Goal: Information Seeking & Learning: Compare options

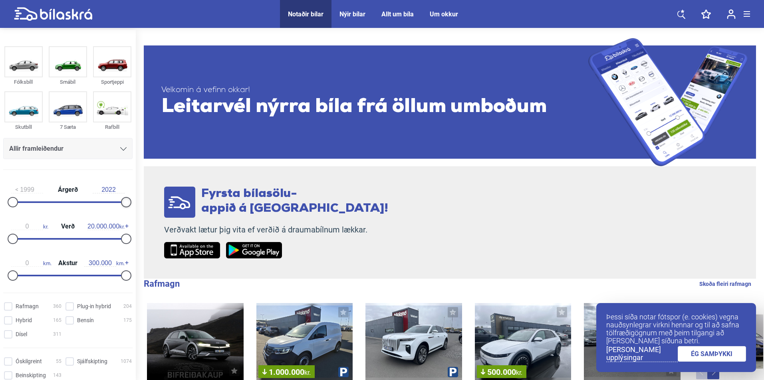
drag, startPoint x: 124, startPoint y: 206, endPoint x: 140, endPoint y: 205, distance: 16.4
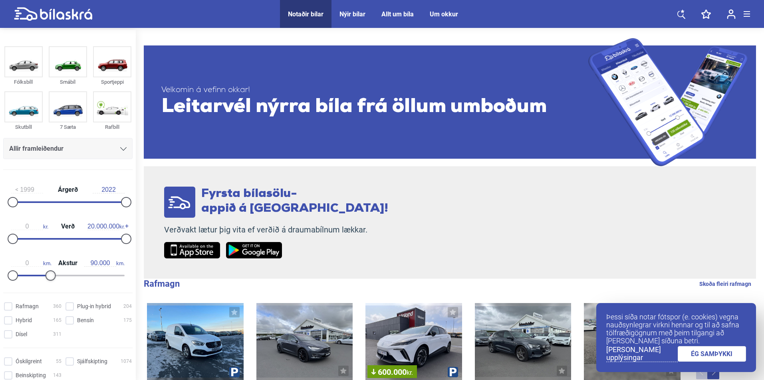
type input "100.000"
drag, startPoint x: 117, startPoint y: 274, endPoint x: 49, endPoint y: 277, distance: 68.3
click at [49, 277] on div at bounding box center [51, 276] width 10 height 10
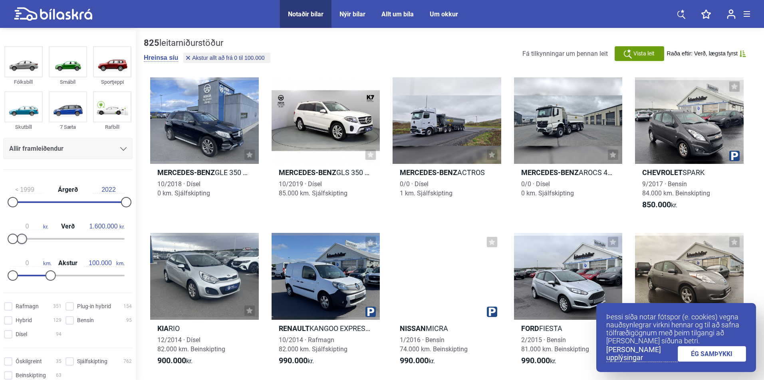
type input "1.700.000"
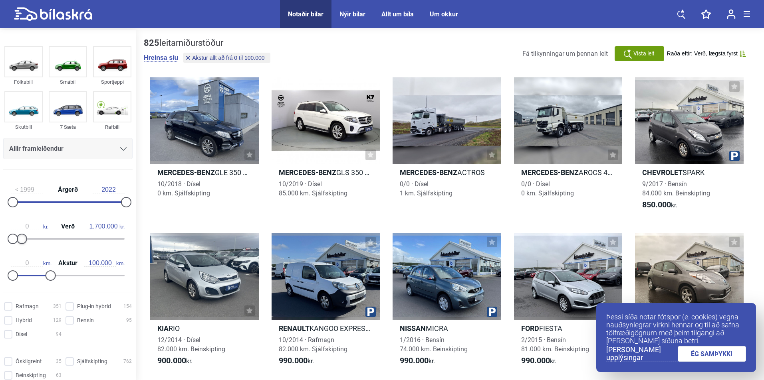
drag, startPoint x: 125, startPoint y: 240, endPoint x: 24, endPoint y: 247, distance: 101.7
click at [24, 247] on div "0 kr. Verð 1.700.000 kr." at bounding box center [67, 231] width 129 height 37
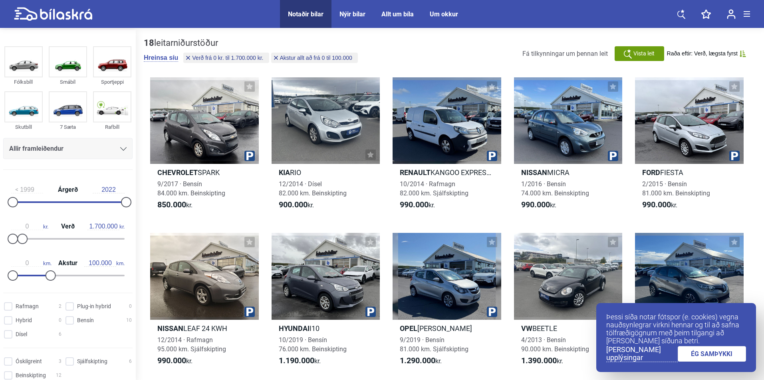
click at [77, 145] on div "Allir framleiðendur" at bounding box center [67, 148] width 117 height 11
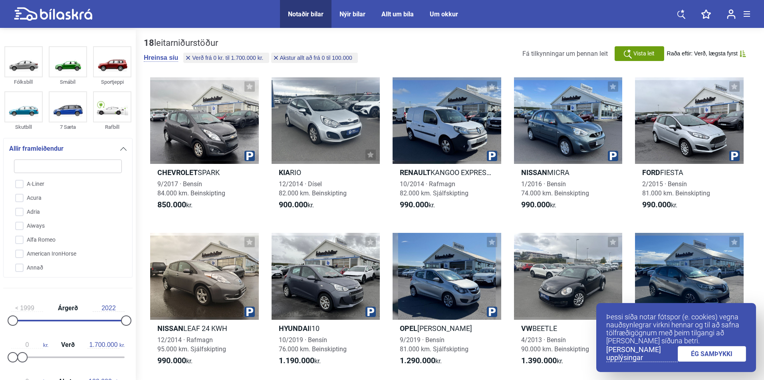
click at [77, 145] on div "Allir framleiðendur" at bounding box center [67, 148] width 117 height 11
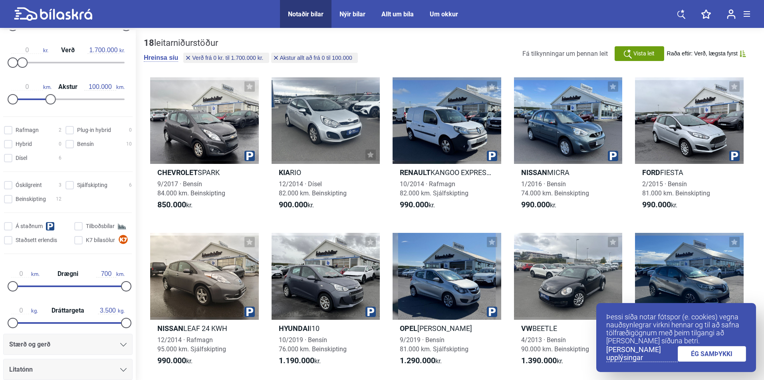
scroll to position [200, 0]
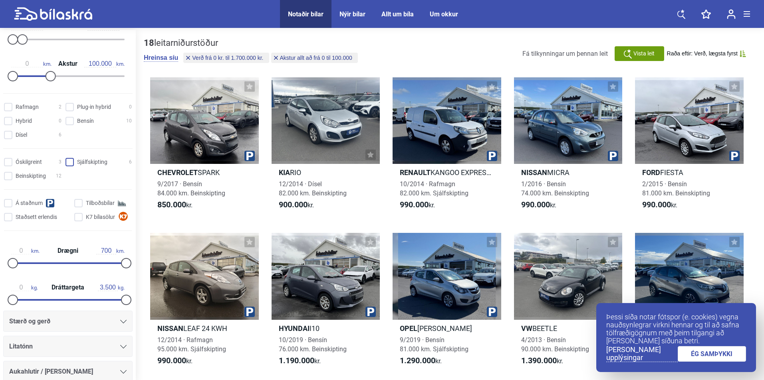
click at [67, 162] on input "Sjálfskipting 6" at bounding box center [100, 163] width 66 height 8
checkbox input "true"
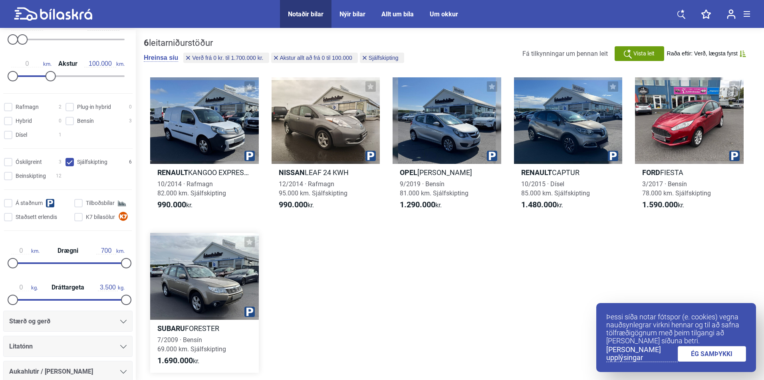
click at [211, 260] on div at bounding box center [204, 276] width 109 height 87
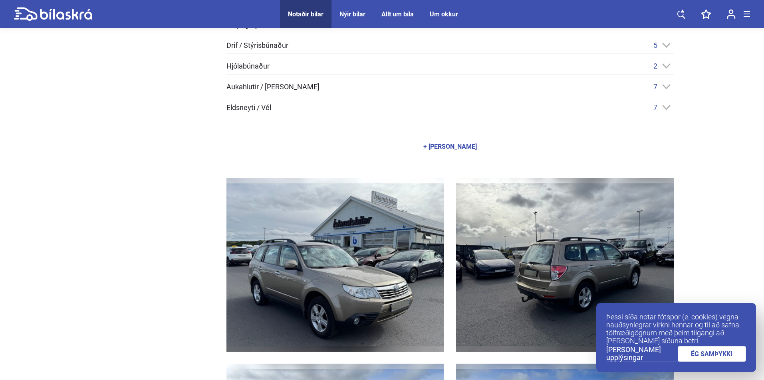
scroll to position [319, 0]
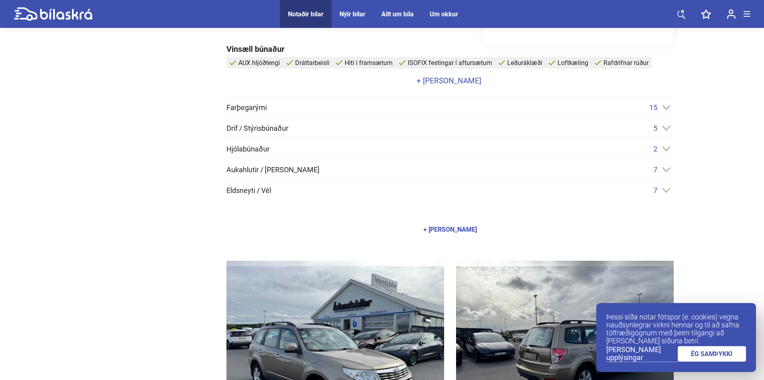
click at [437, 203] on div "Vinsæll búnaður AUX hljóðtengi Dráttarbeisli Hiti í framsætum ISOFIX festingar …" at bounding box center [449, 143] width 447 height 196
click at [408, 196] on div "Vinsæll búnaður AUX hljóðtengi Dráttarbeisli Hiti í framsætum ISOFIX festingar …" at bounding box center [449, 143] width 447 height 196
click at [672, 189] on div "7" at bounding box center [663, 190] width 20 height 8
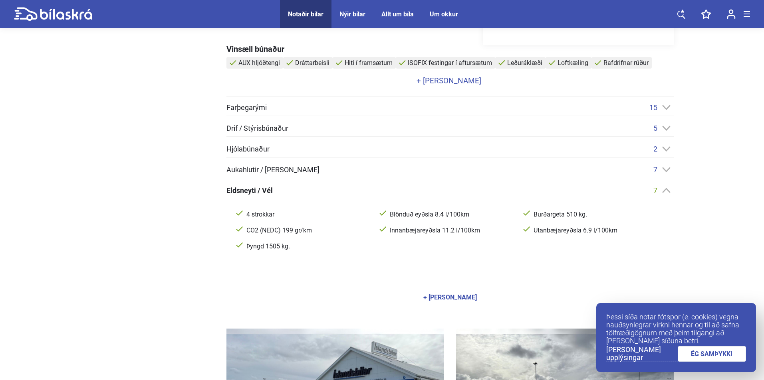
click at [671, 189] on div "7" at bounding box center [663, 190] width 20 height 8
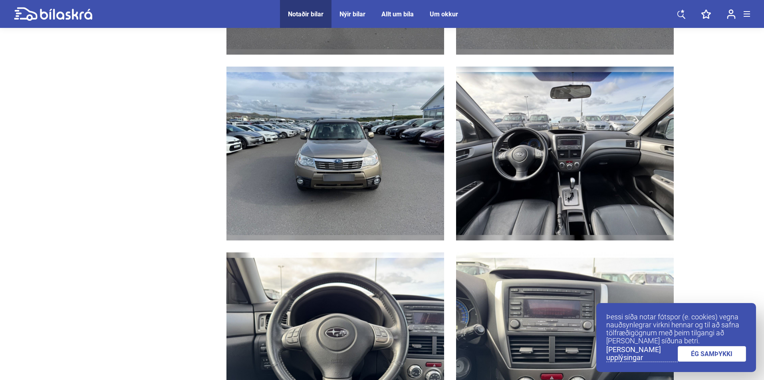
scroll to position [1078, 0]
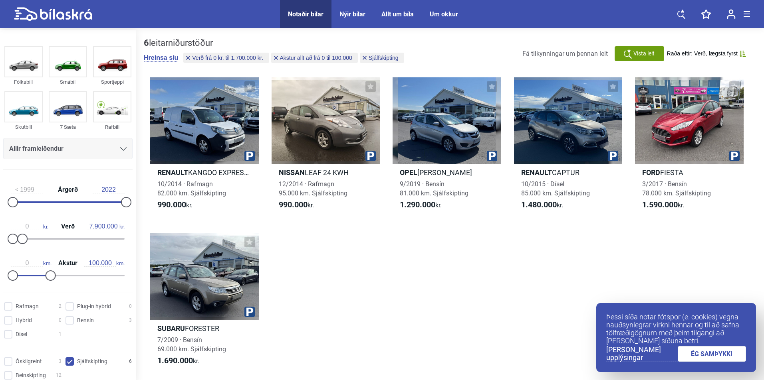
type input "8.000.000"
drag, startPoint x: 21, startPoint y: 237, endPoint x: 56, endPoint y: 237, distance: 34.7
click at [56, 237] on div at bounding box center [58, 239] width 10 height 10
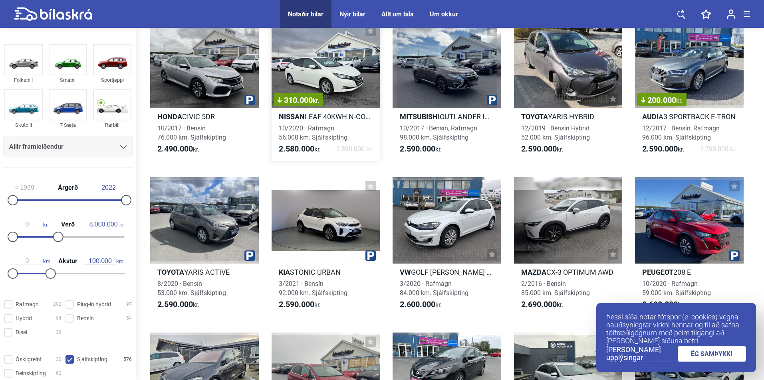
scroll to position [998, 0]
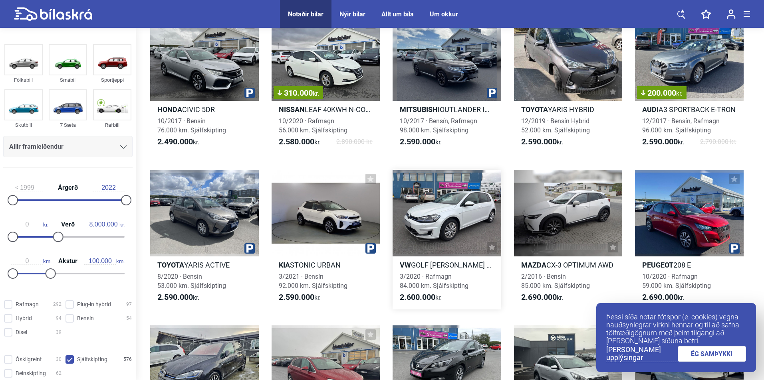
click at [436, 216] on div at bounding box center [446, 213] width 109 height 87
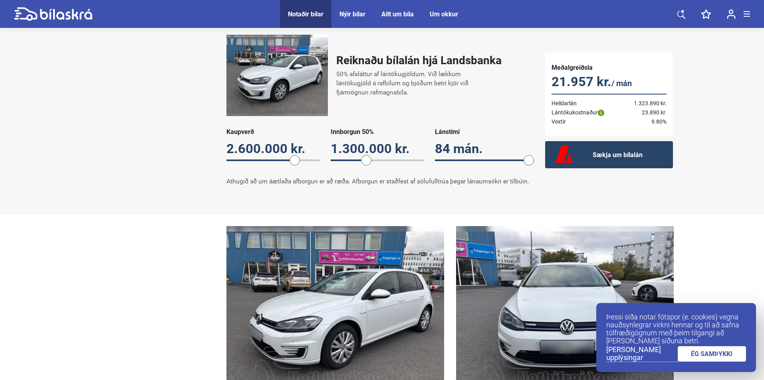
scroll to position [439, 0]
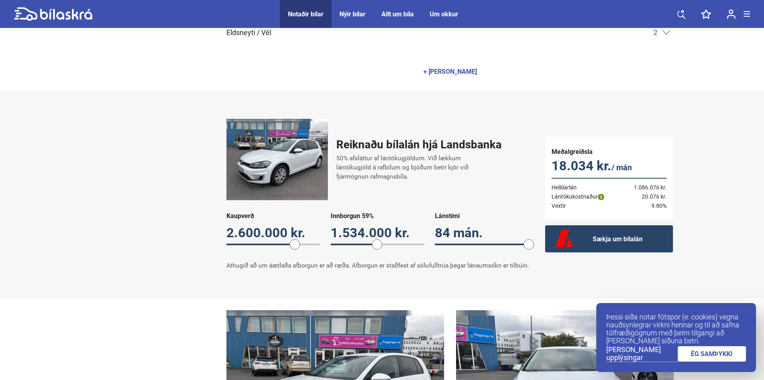
drag, startPoint x: 366, startPoint y: 240, endPoint x: 396, endPoint y: 238, distance: 30.0
click at [376, 240] on span at bounding box center [377, 245] width 10 height 10
click at [518, 241] on span "84" at bounding box center [482, 245] width 94 height 8
drag, startPoint x: 525, startPoint y: 240, endPoint x: 460, endPoint y: 242, distance: 65.1
click at [460, 242] on span at bounding box center [456, 245] width 10 height 10
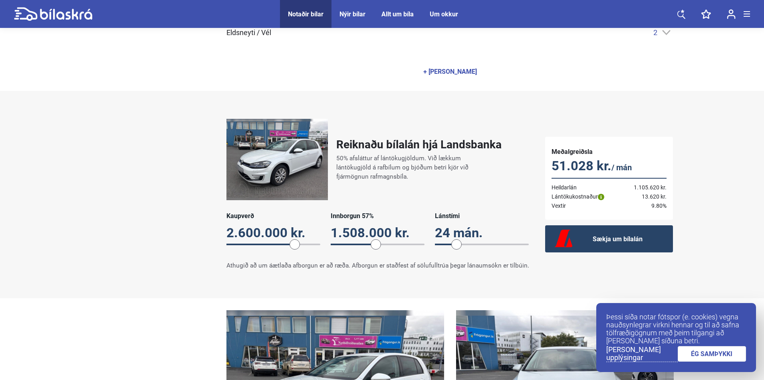
click at [291, 240] on span at bounding box center [294, 245] width 10 height 10
drag, startPoint x: 376, startPoint y: 240, endPoint x: 384, endPoint y: 239, distance: 8.5
click at [384, 240] on span at bounding box center [384, 245] width 10 height 10
drag, startPoint x: 458, startPoint y: 240, endPoint x: 551, endPoint y: 240, distance: 92.2
click at [551, 240] on div "Reiknaðu bílalán hjá Landsbanka 50% afsláttur af lántökugjöldum. Við lækkum lán…" at bounding box center [382, 194] width 599 height 167
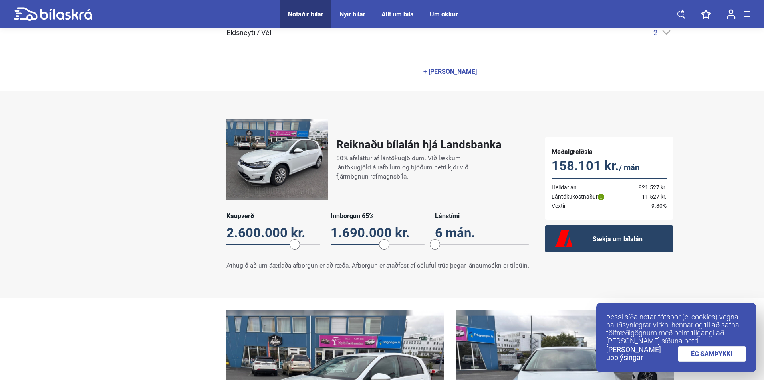
drag, startPoint x: 424, startPoint y: 240, endPoint x: 383, endPoint y: 240, distance: 40.7
click at [383, 240] on div "Kaupverð 2.600.000 kr. 2600000 Innborgun 65% 1.690.000 kr. 65 Lánstími 6 mán. 6" at bounding box center [377, 233] width 303 height 42
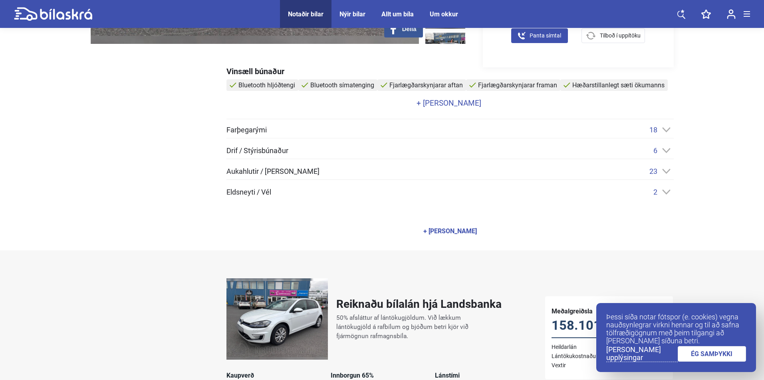
scroll to position [160, 0]
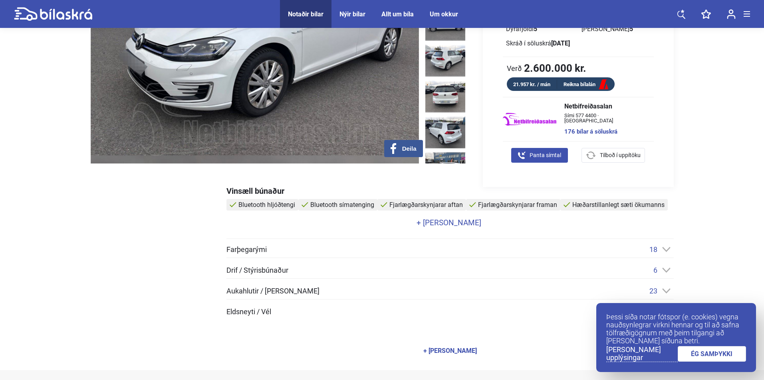
click at [269, 309] on span "Eldsneyti / Vél" at bounding box center [248, 312] width 45 height 7
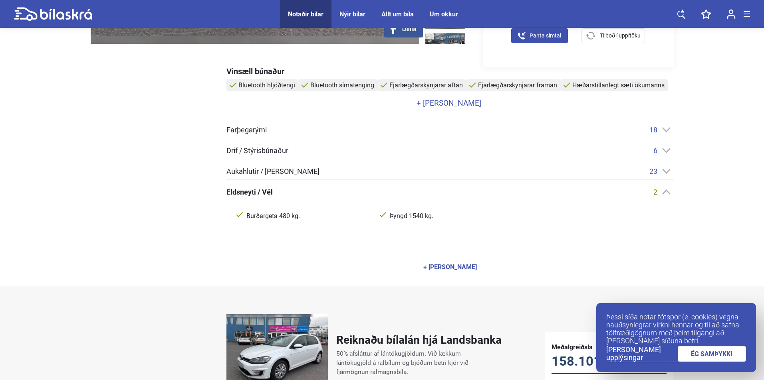
scroll to position [240, 0]
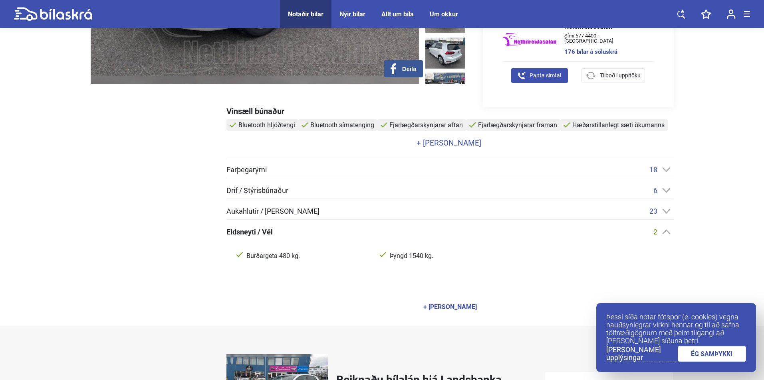
click at [276, 191] on span "Drif / Stýrisbúnaður" at bounding box center [257, 190] width 62 height 7
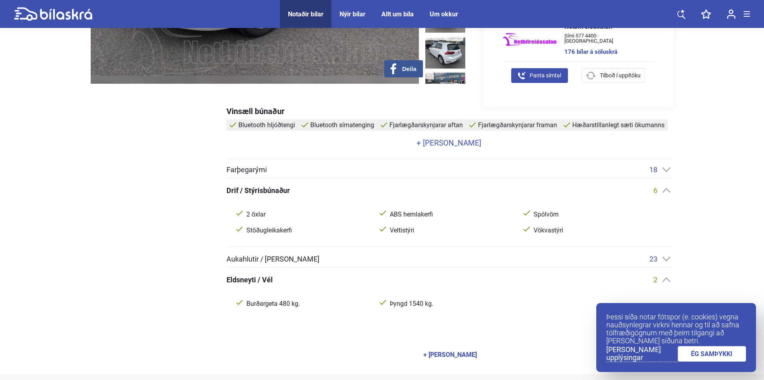
click at [361, 170] on div "Farþegarými 18" at bounding box center [449, 170] width 447 height 8
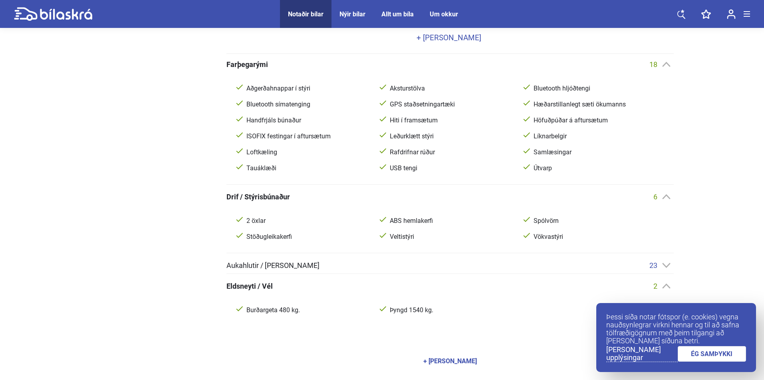
scroll to position [359, 0]
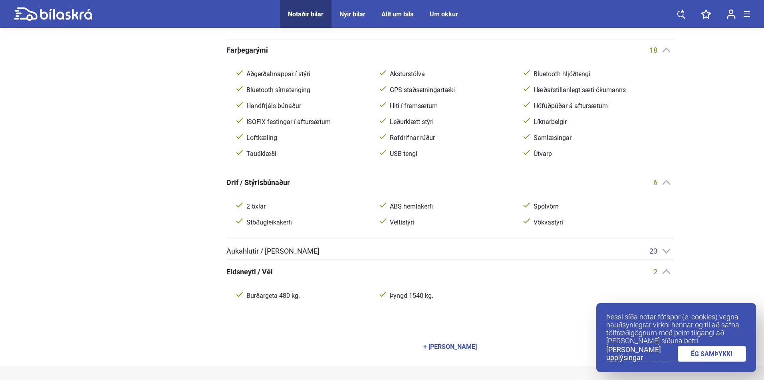
click at [279, 248] on span "Aukahlutir / [PERSON_NAME]" at bounding box center [272, 251] width 93 height 7
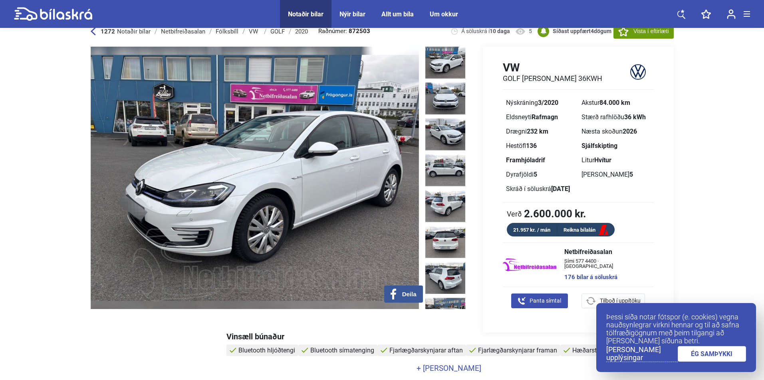
scroll to position [0, 0]
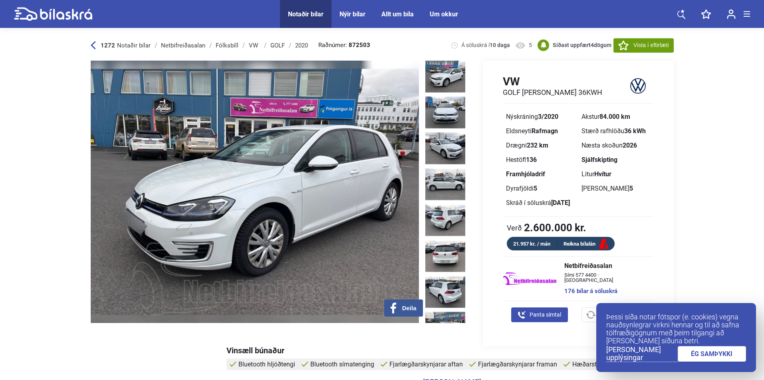
click at [94, 49] on icon at bounding box center [93, 45] width 5 height 8
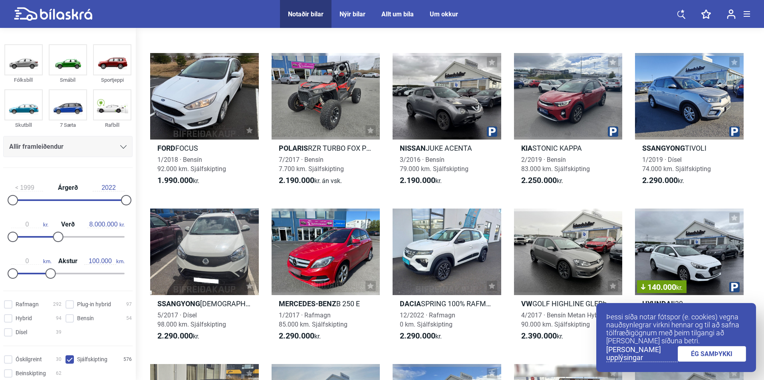
scroll to position [998, 0]
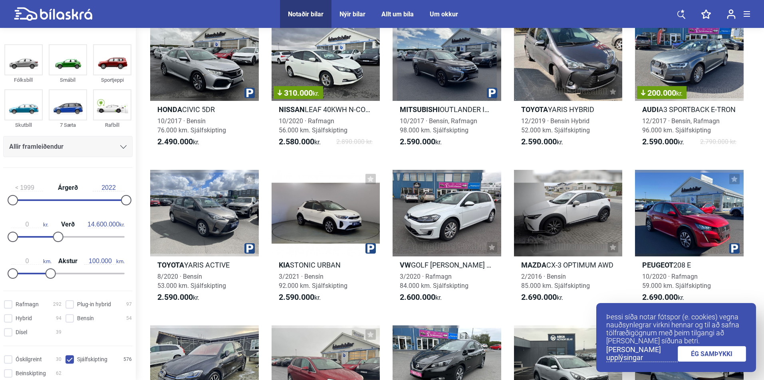
type input "20.000.000"
drag, startPoint x: 56, startPoint y: 237, endPoint x: 108, endPoint y: 242, distance: 52.6
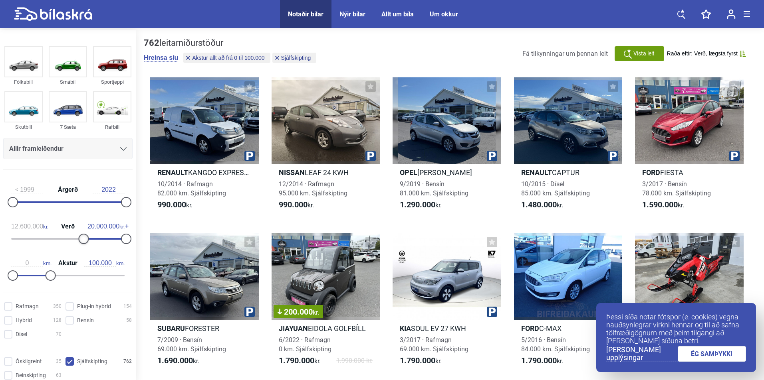
drag, startPoint x: 16, startPoint y: 237, endPoint x: 82, endPoint y: 237, distance: 66.3
click at [82, 237] on div at bounding box center [84, 239] width 10 height 10
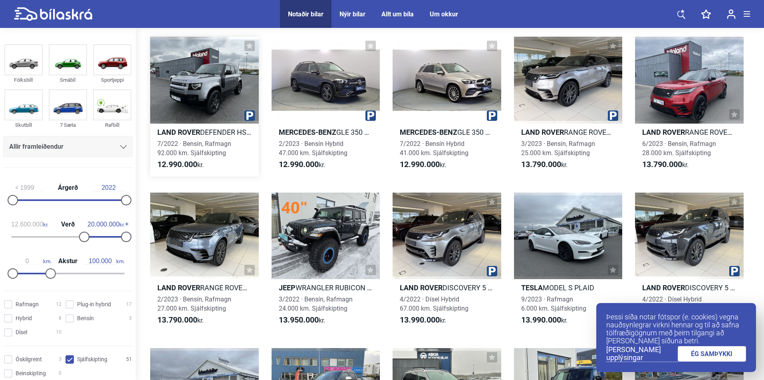
scroll to position [200, 0]
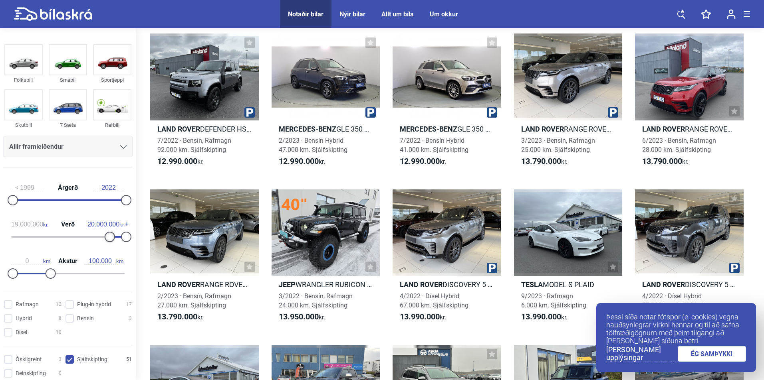
type input "19.900.000"
drag, startPoint x: 92, startPoint y: 235, endPoint x: 135, endPoint y: 236, distance: 42.7
click at [135, 236] on aside "Fólksbíll Smábíl Sportjeppi Skutbíll 7 Sæta Rafbíll Allir framleiðendur [PERSON…" at bounding box center [68, 204] width 136 height 353
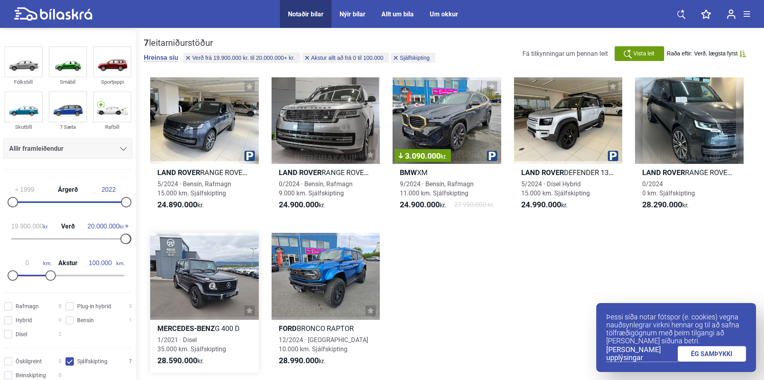
click at [217, 280] on div at bounding box center [204, 276] width 109 height 87
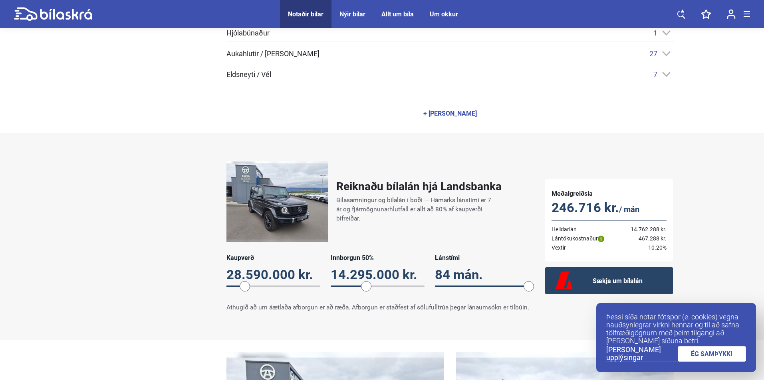
scroll to position [559, 0]
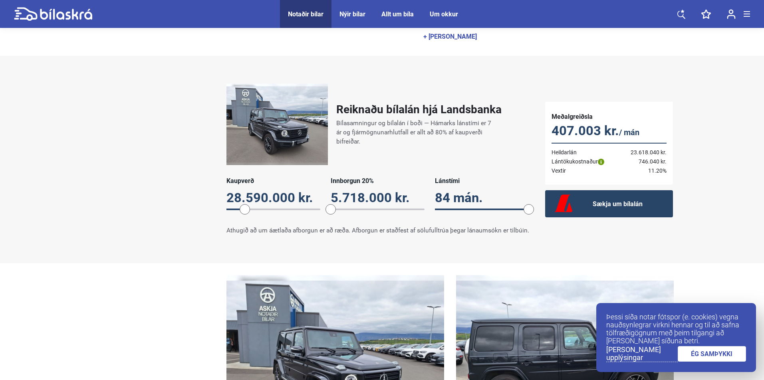
drag, startPoint x: 363, startPoint y: 204, endPoint x: 322, endPoint y: 205, distance: 40.7
click at [322, 205] on div "Kaupverð 28.590.000 kr. 28590000 Innborgun 20% 5.718.000 kr. 20 Lánstími 84 mán…" at bounding box center [377, 198] width 303 height 42
drag, startPoint x: 243, startPoint y: 205, endPoint x: 280, endPoint y: 207, distance: 37.6
click at [271, 208] on span at bounding box center [274, 209] width 10 height 10
drag, startPoint x: 491, startPoint y: 205, endPoint x: 397, endPoint y: 207, distance: 94.6
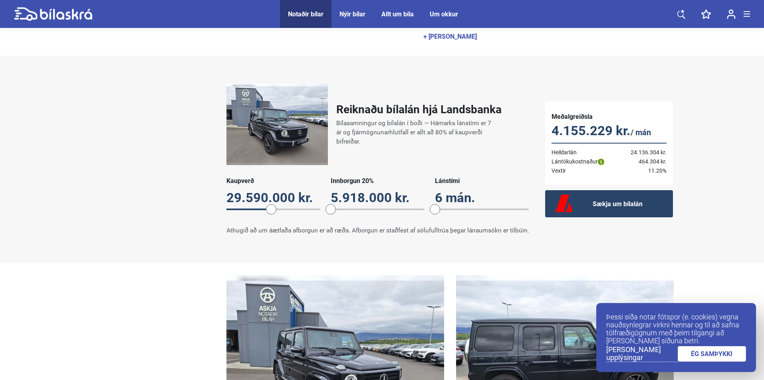
click at [397, 207] on div "Kaupverð 29.590.000 kr. 29590000 Innborgun 20% 5.918.000 kr. 20 Lánstími 6 mán.…" at bounding box center [377, 198] width 303 height 42
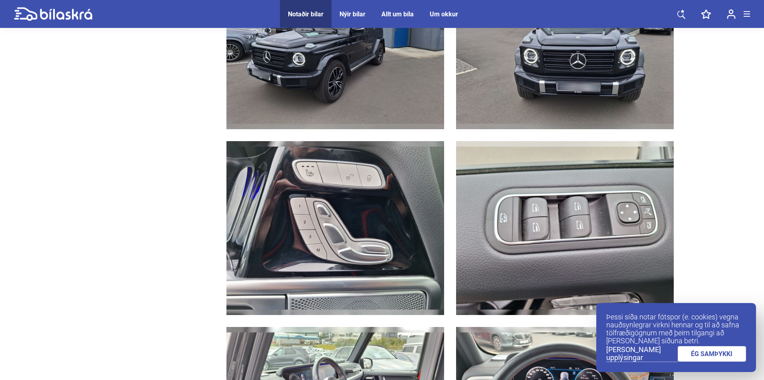
scroll to position [1557, 0]
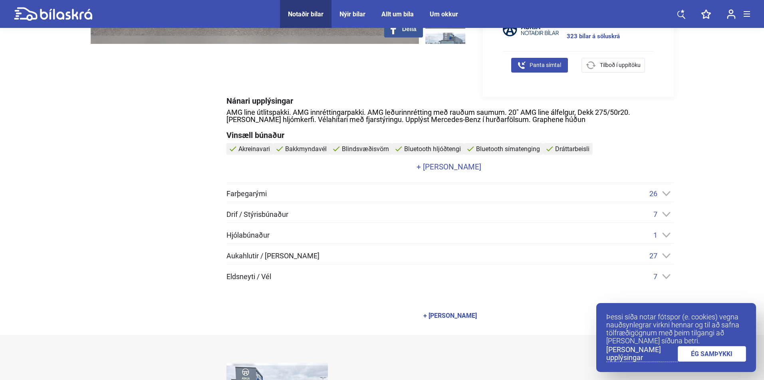
click at [277, 279] on div "Eldsneyti / Vél 7" at bounding box center [449, 277] width 447 height 8
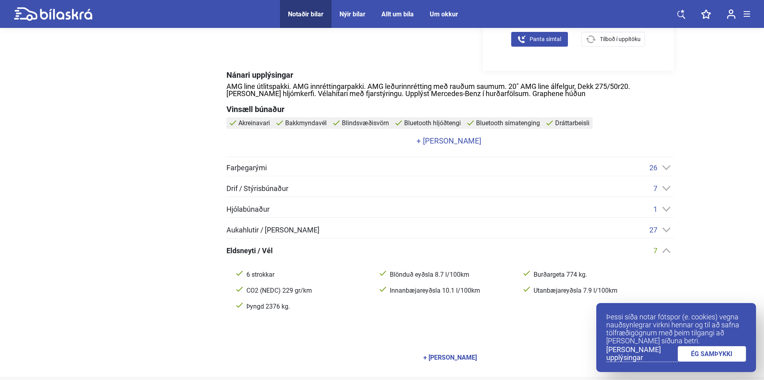
scroll to position [319, 0]
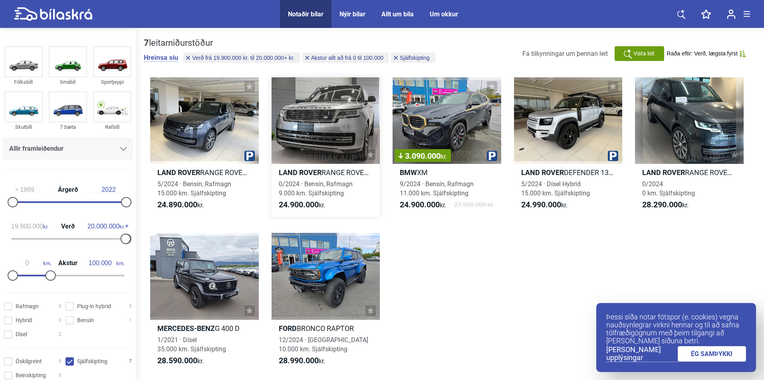
click at [309, 115] on div at bounding box center [325, 120] width 109 height 87
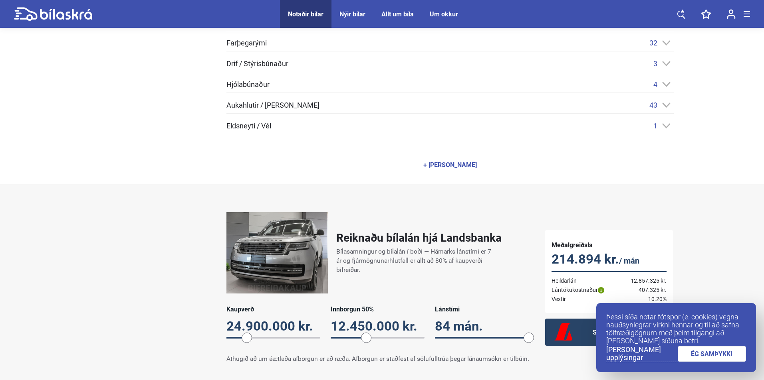
scroll to position [319, 0]
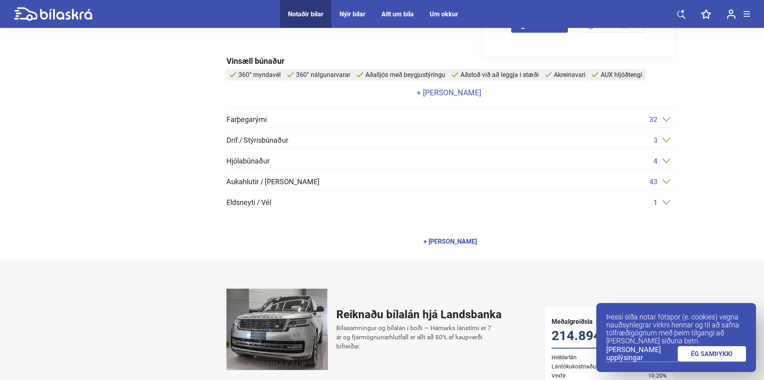
click at [283, 202] on div "Eldsneyti / Vél 1" at bounding box center [449, 202] width 447 height 8
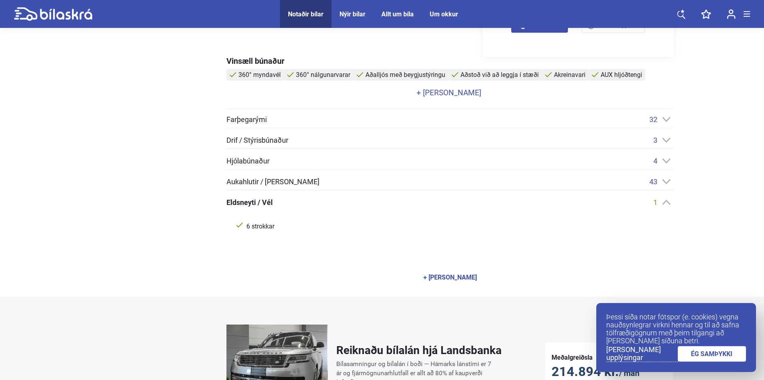
click at [283, 202] on div "Eldsneyti / Vél 1" at bounding box center [449, 202] width 447 height 8
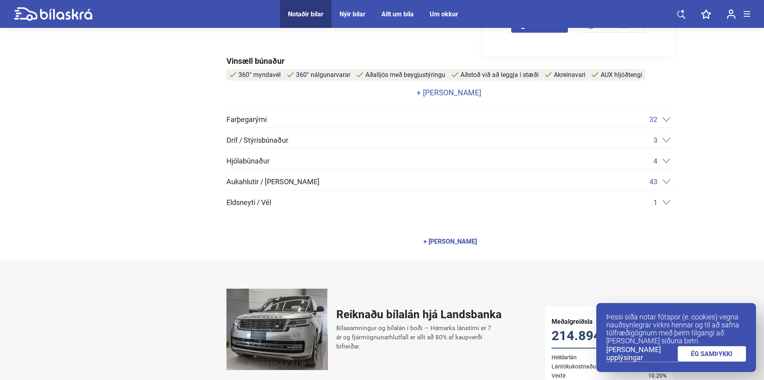
click at [280, 176] on div "Farþegarými 32 Aksturstölva Armpúði AUX hljóðtengi Bluetooth hljóðtengi Bluetoo…" at bounding box center [449, 160] width 447 height 91
click at [266, 162] on span "Hjólabúnaður" at bounding box center [247, 161] width 43 height 7
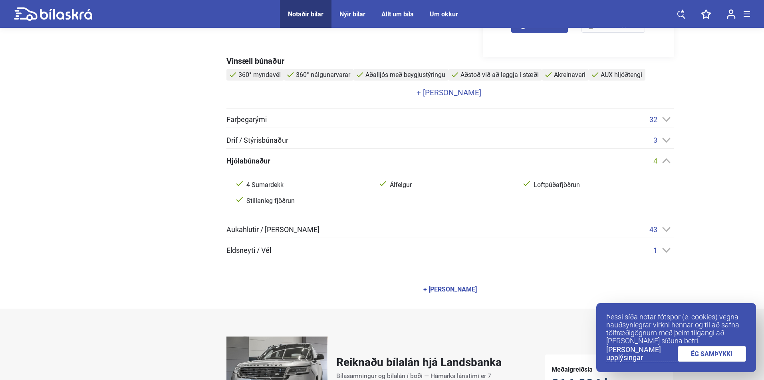
click at [268, 159] on span "Hjólabúnaður" at bounding box center [248, 161] width 44 height 7
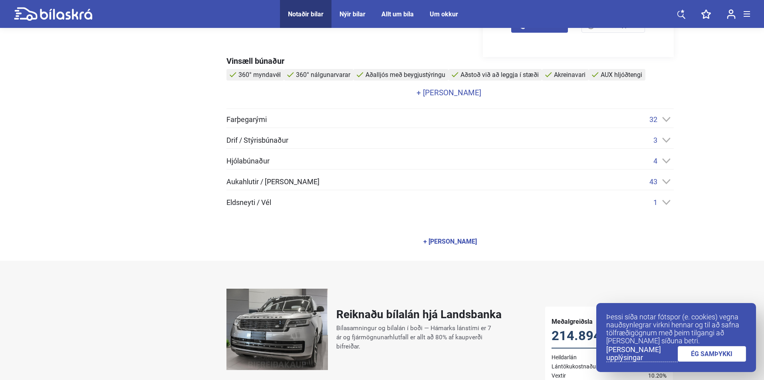
click at [270, 145] on div "Drif / Stýrisbúnaður 3 ABS hemlakerfi Spólvörn Stöðugleikakerfi" at bounding box center [449, 142] width 447 height 13
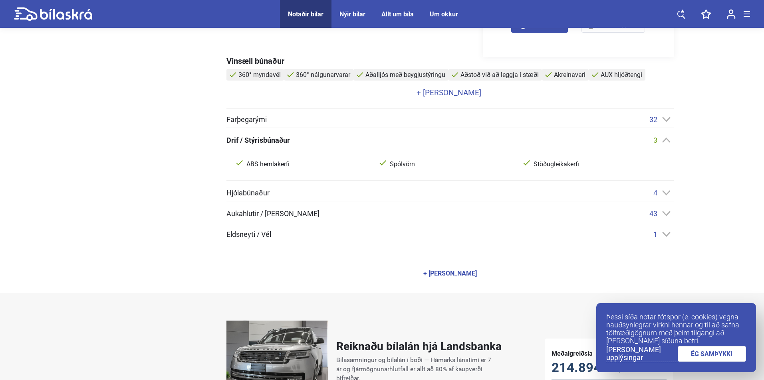
click at [272, 141] on span "Drif / Stýrisbúnaður" at bounding box center [257, 140] width 63 height 7
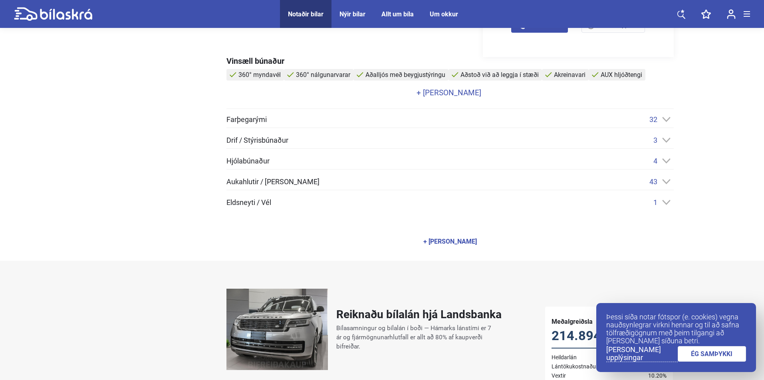
click at [272, 124] on div "Farþegarými 32 Aksturstölva Armpúði AUX hljóðtengi Bluetooth hljóðtengi Bluetoo…" at bounding box center [449, 121] width 447 height 13
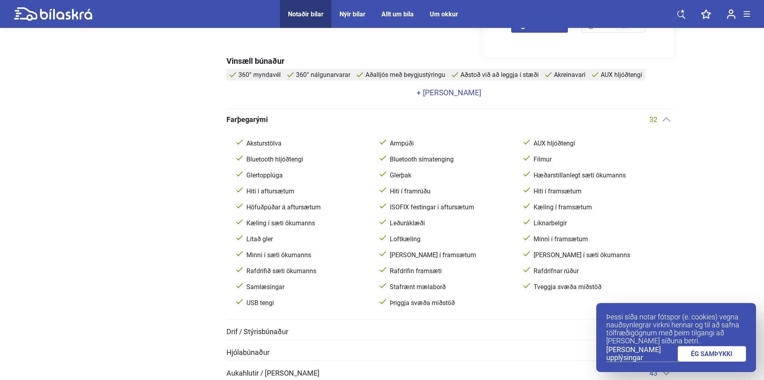
click at [272, 121] on div "Farþegarými 32" at bounding box center [449, 119] width 447 height 8
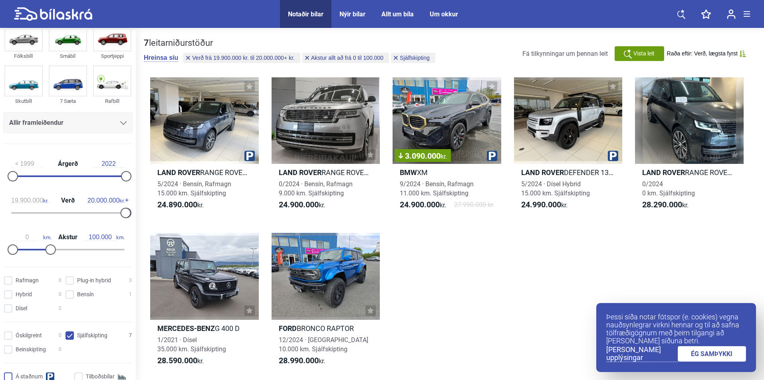
scroll to position [40, 0]
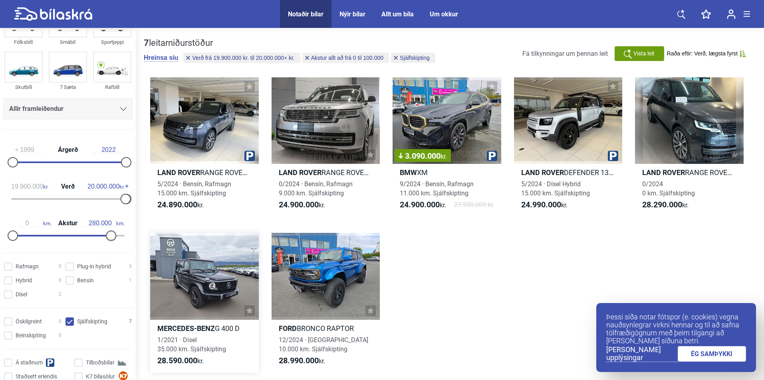
type input "300.000"
drag, startPoint x: 50, startPoint y: 236, endPoint x: 165, endPoint y: 238, distance: 115.8
click at [165, 238] on div "Fólksbíll Smábíl Sportjeppi Skutbíll 7 Sæta Rafbíll Allir framleiðendur [PERSON…" at bounding box center [382, 209] width 764 height 359
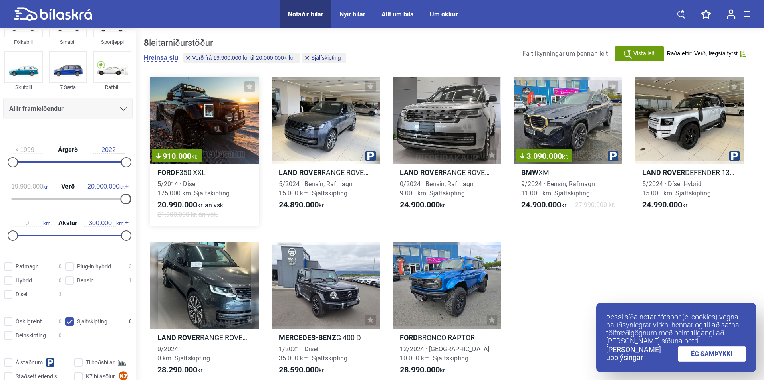
click at [206, 116] on div "910.000 kr." at bounding box center [204, 120] width 109 height 87
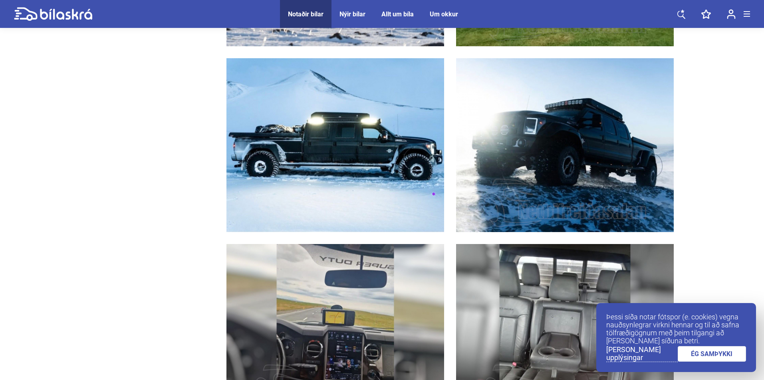
scroll to position [957, 0]
